Goal: Task Accomplishment & Management: Use online tool/utility

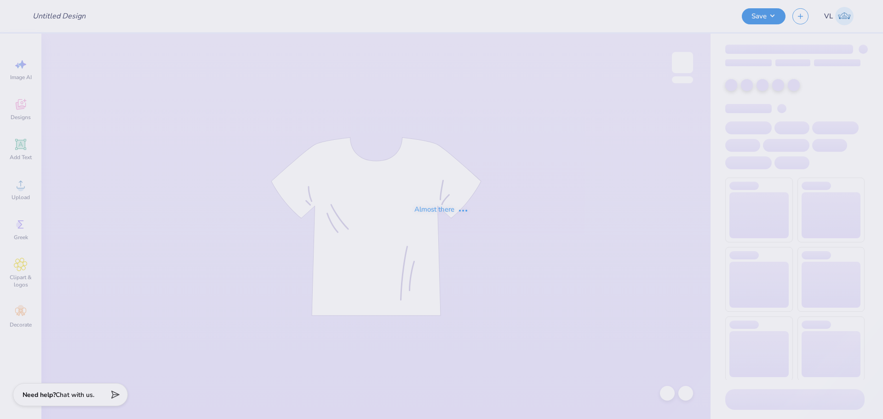
type input "KD Gameday Crew"
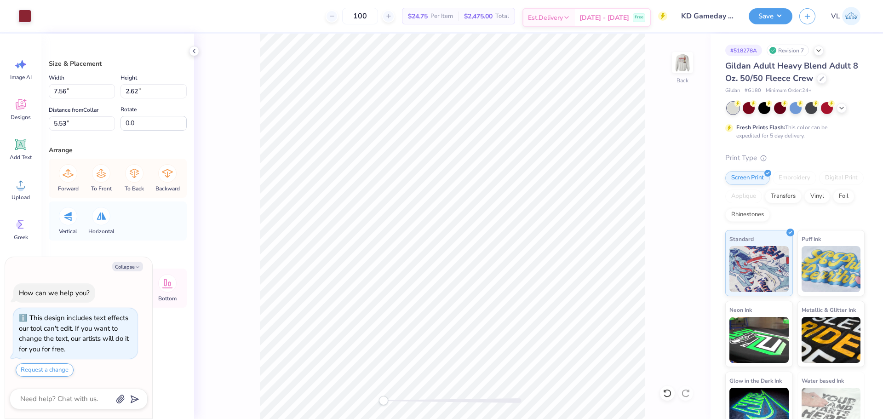
type textarea "x"
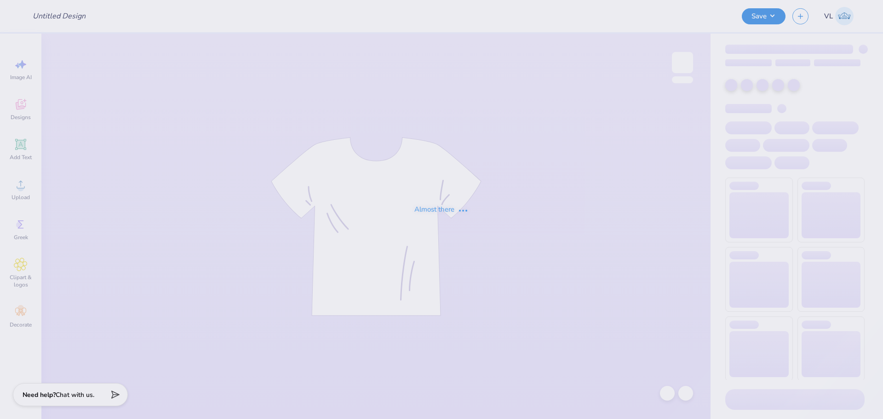
type input "KD Gameday Crew"
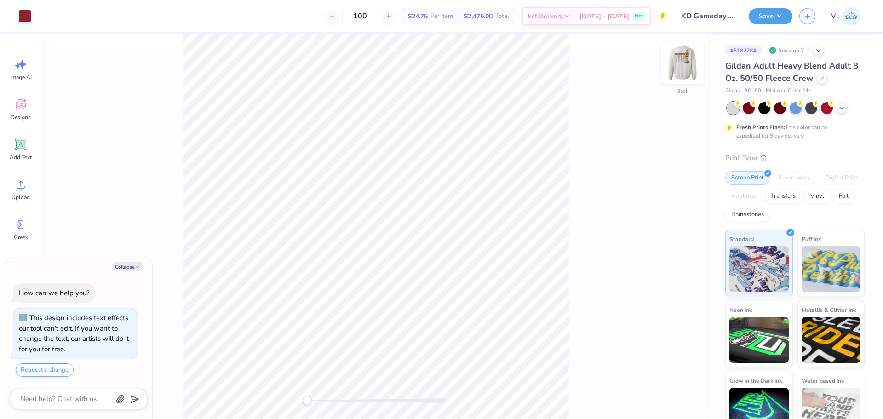
click at [679, 71] on img at bounding box center [682, 62] width 37 height 37
drag, startPoint x: 308, startPoint y: 400, endPoint x: 332, endPoint y: 402, distance: 24.0
click at [332, 402] on div "Accessibility label" at bounding box center [332, 400] width 9 height 9
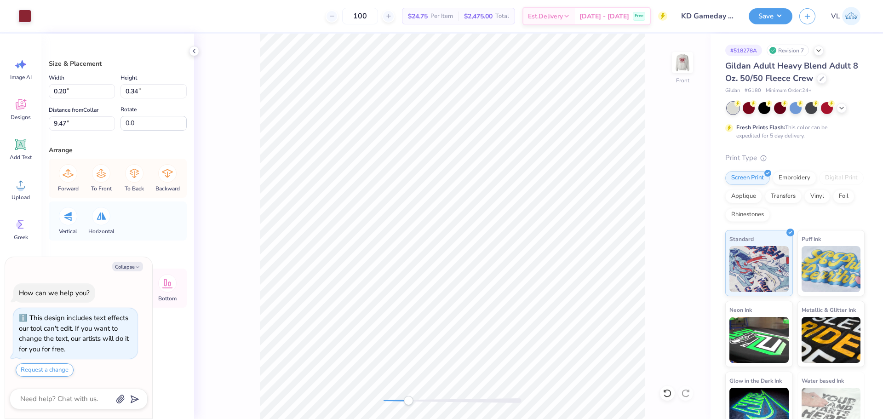
type textarea "x"
type input "0.14"
type input "10.47"
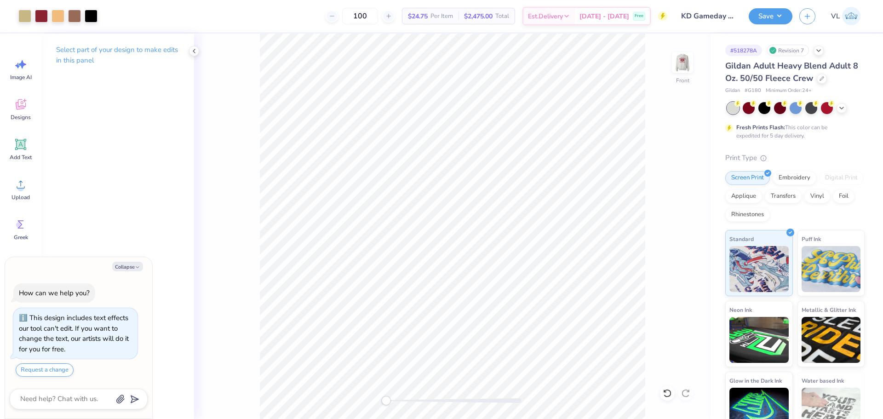
click at [386, 393] on div "Front" at bounding box center [452, 227] width 517 height 386
type textarea "x"
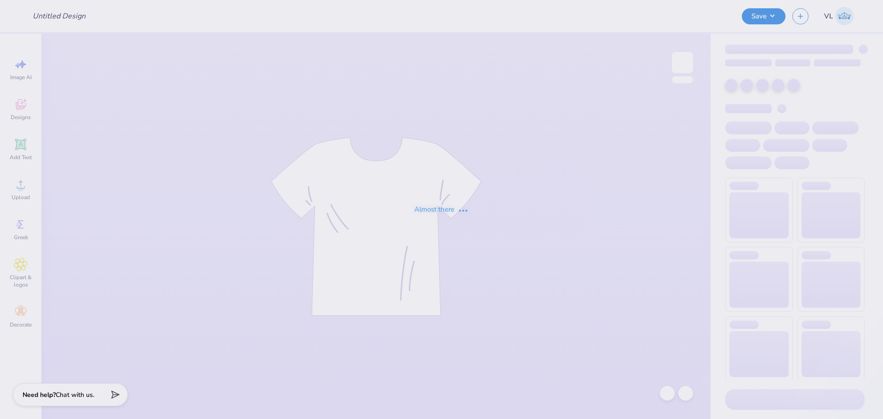
type input "KD Gameday Crew"
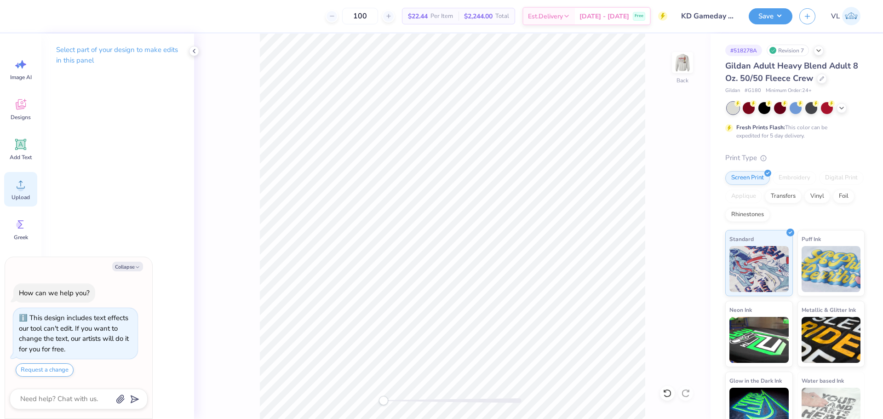
click at [21, 202] on div "Upload" at bounding box center [20, 189] width 33 height 35
click at [13, 185] on div "Upload" at bounding box center [20, 189] width 33 height 35
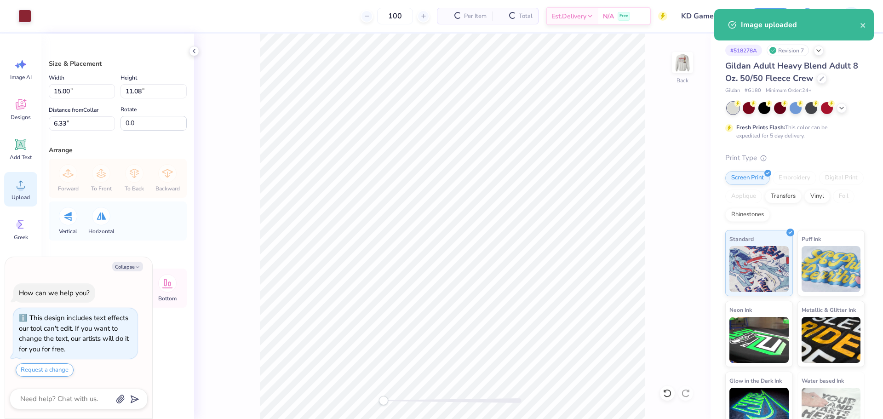
type textarea "x"
click at [60, 93] on input "15.00" at bounding box center [82, 91] width 66 height 14
type input "11"
type textarea "x"
type input "11.00"
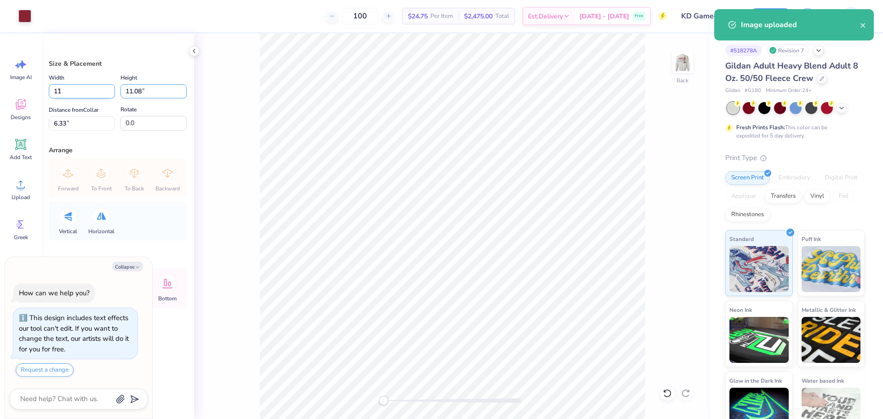
type input "8.13"
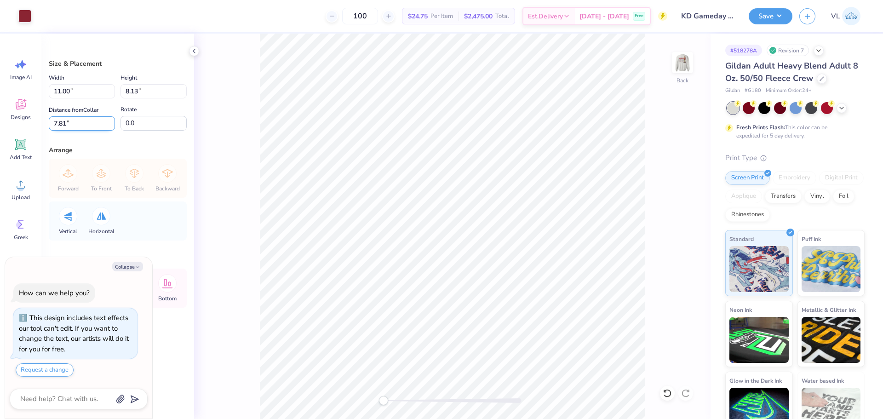
click at [87, 124] on input "7.81" at bounding box center [82, 123] width 66 height 14
type input "3"
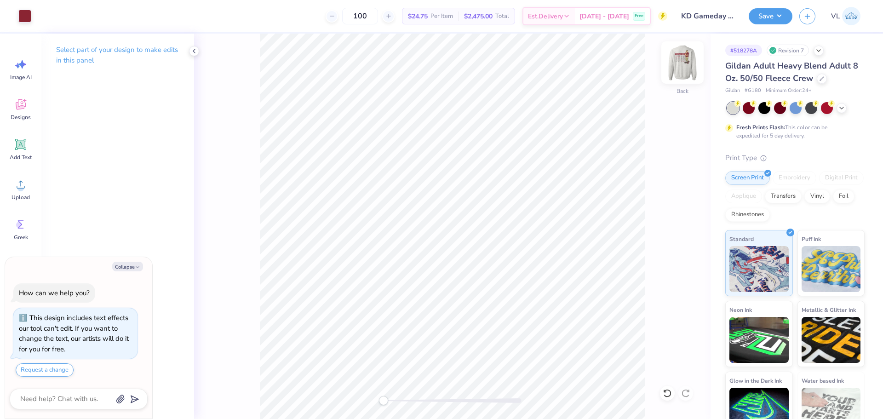
click at [683, 66] on img at bounding box center [682, 62] width 37 height 37
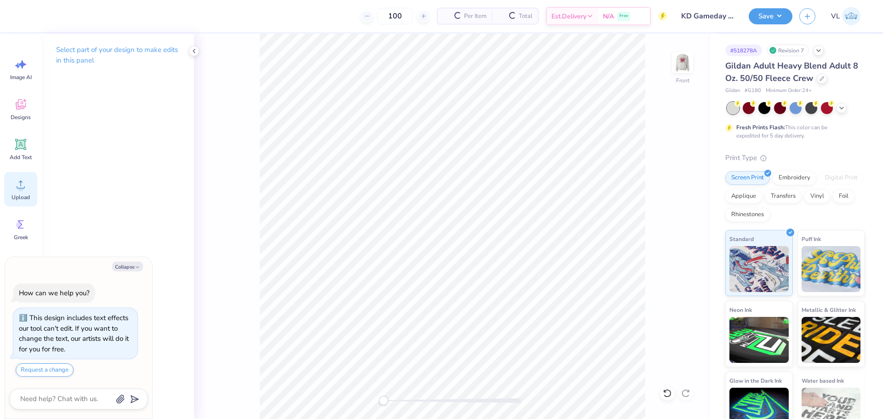
click at [20, 197] on span "Upload" at bounding box center [21, 197] width 18 height 7
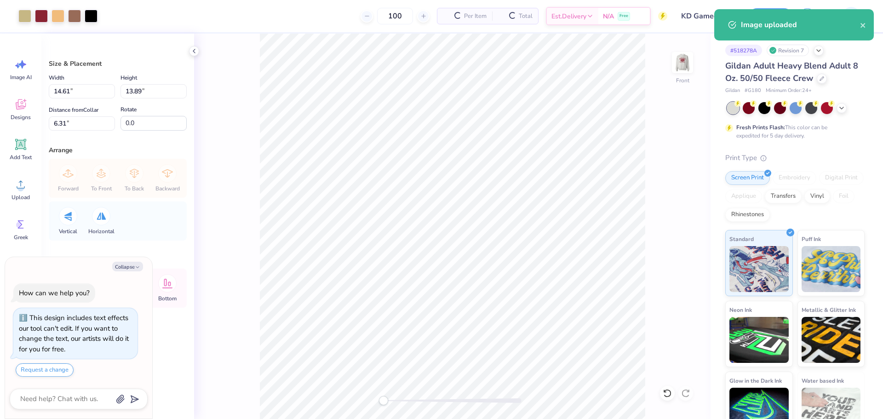
type textarea "x"
click at [61, 91] on input "14.61" at bounding box center [82, 91] width 66 height 14
type input "12.5"
type textarea "x"
type input "12.50"
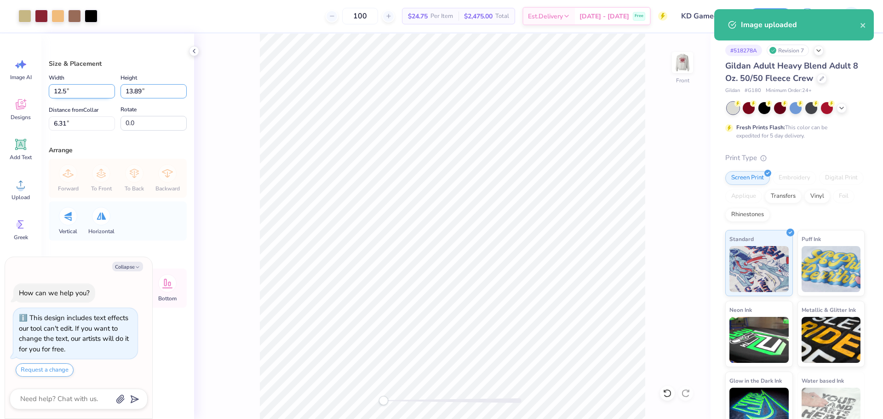
type input "11.88"
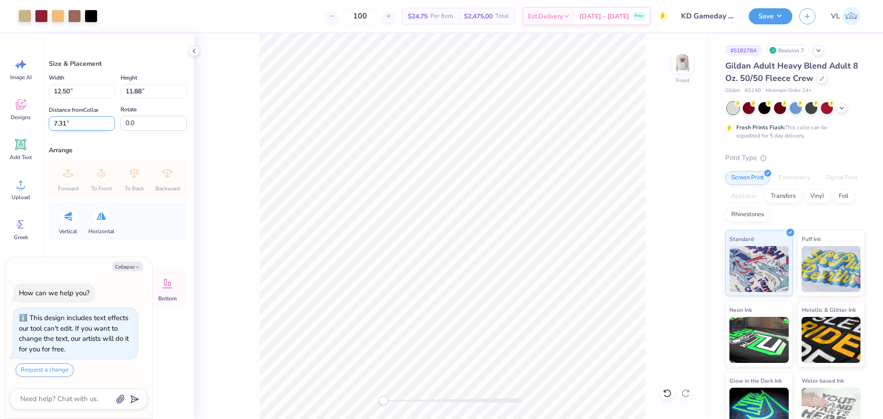
click at [71, 124] on input "7.31" at bounding box center [82, 123] width 66 height 14
type input "3"
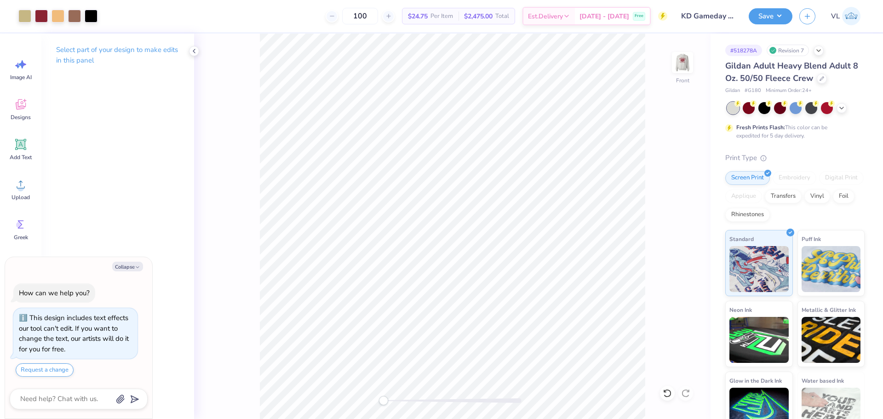
click at [772, 5] on div "Save VL" at bounding box center [816, 16] width 134 height 32
click at [772, 18] on button "Save" at bounding box center [771, 15] width 44 height 16
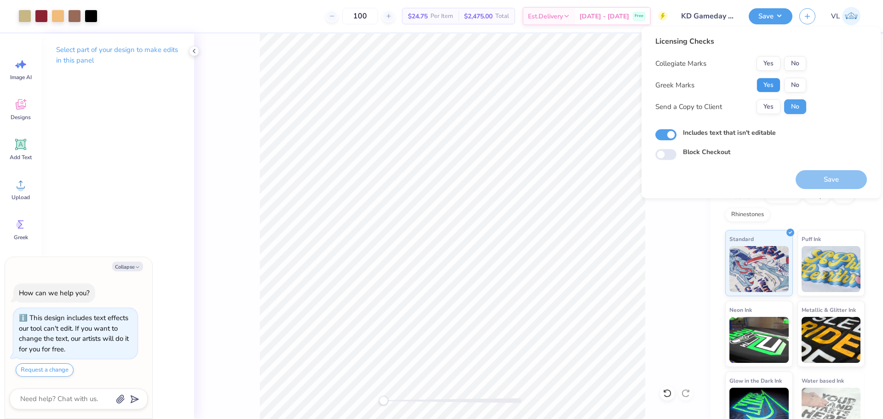
click at [771, 83] on button "Yes" at bounding box center [769, 85] width 24 height 15
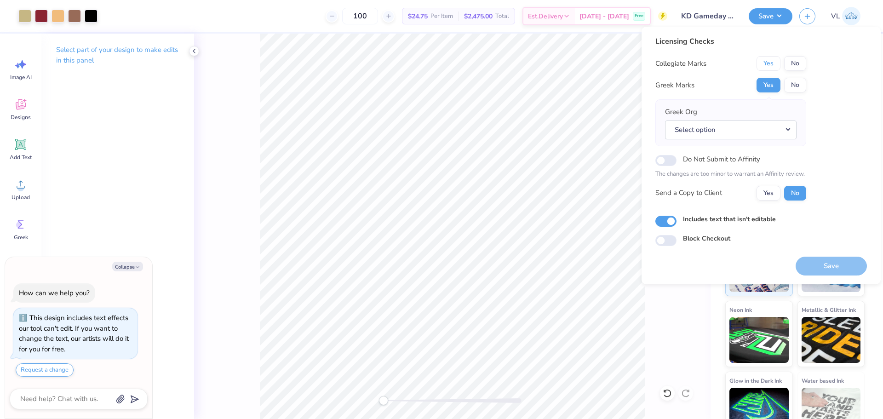
click at [773, 58] on button "Yes" at bounding box center [769, 63] width 24 height 15
click at [768, 134] on button "Select option" at bounding box center [731, 130] width 132 height 19
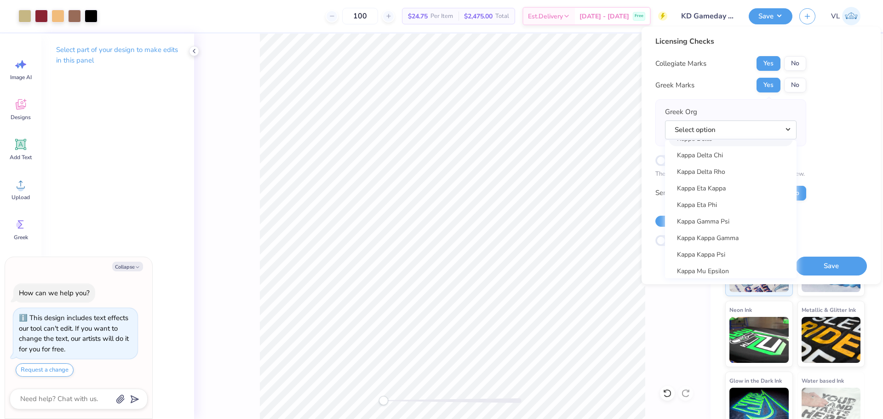
scroll to position [3313, 0]
click at [727, 177] on link "Kappa Delta" at bounding box center [731, 184] width 124 height 15
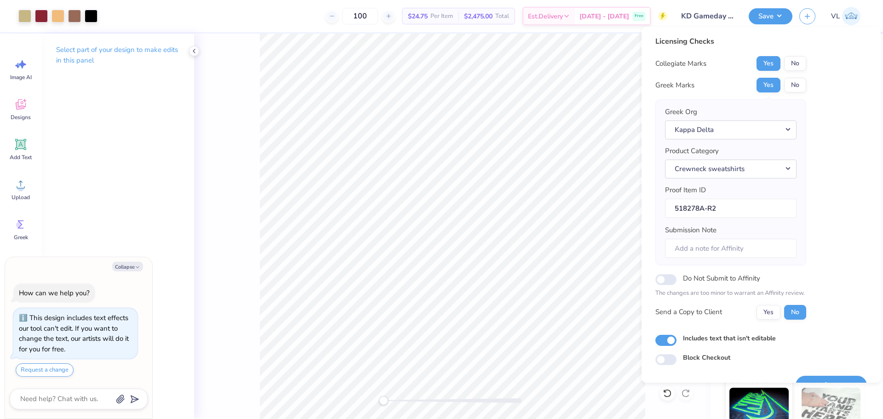
scroll to position [21, 0]
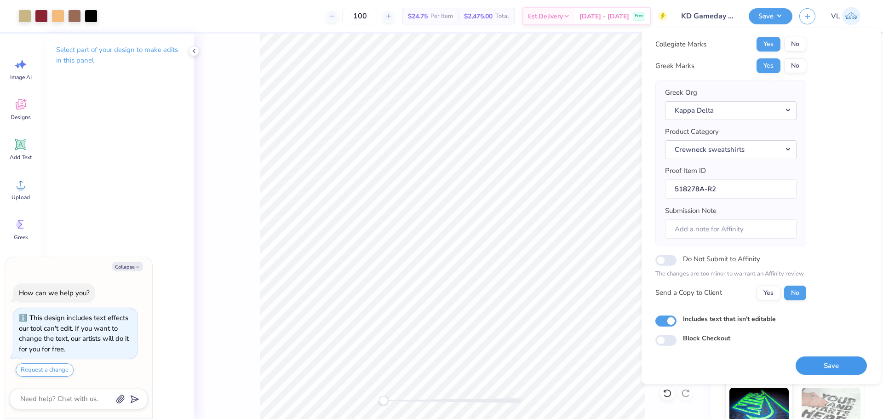
click at [827, 366] on button "Save" at bounding box center [831, 366] width 71 height 19
type textarea "x"
